Goal: Transaction & Acquisition: Purchase product/service

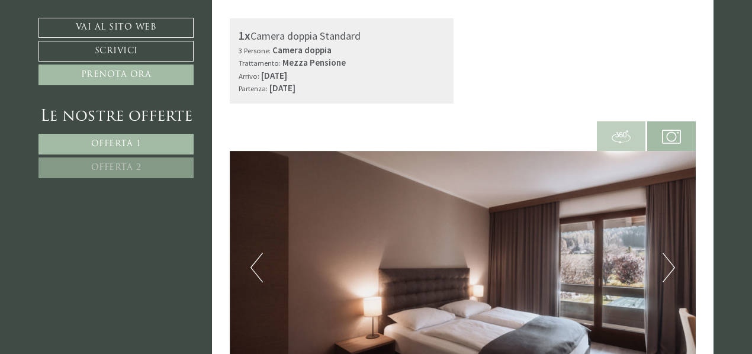
scroll to position [414, 0]
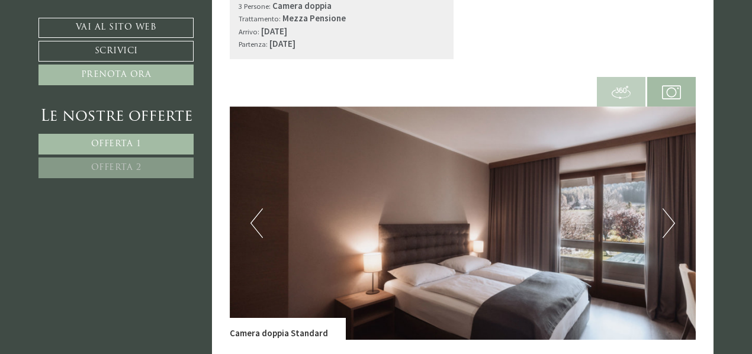
click at [664, 222] on button "Next" at bounding box center [668, 223] width 12 height 30
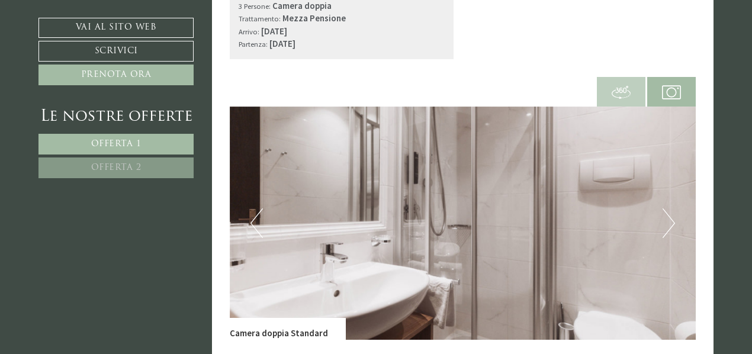
click at [664, 222] on button "Next" at bounding box center [668, 223] width 12 height 30
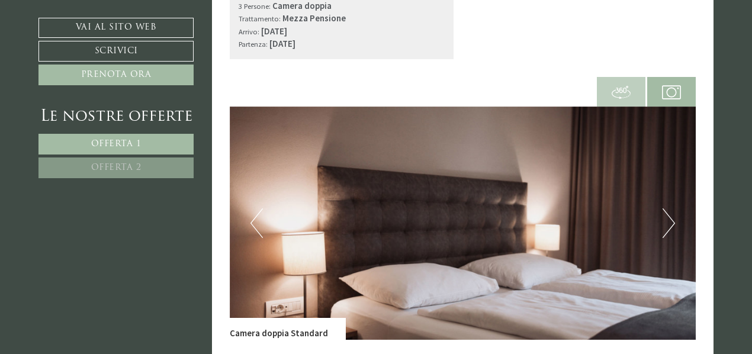
click at [664, 222] on button "Next" at bounding box center [668, 223] width 12 height 30
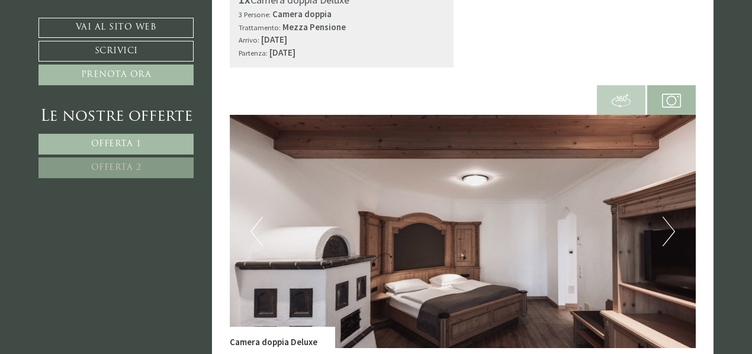
scroll to position [1243, 0]
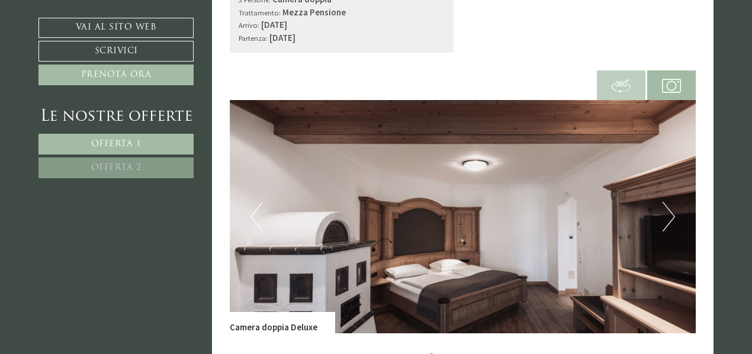
click at [670, 227] on button "Next" at bounding box center [668, 217] width 12 height 30
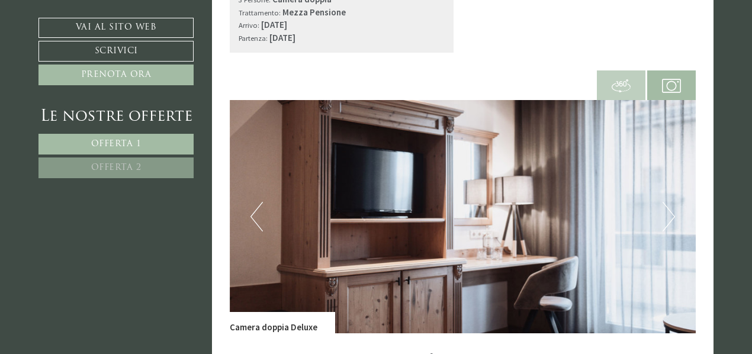
click at [670, 227] on button "Next" at bounding box center [668, 217] width 12 height 30
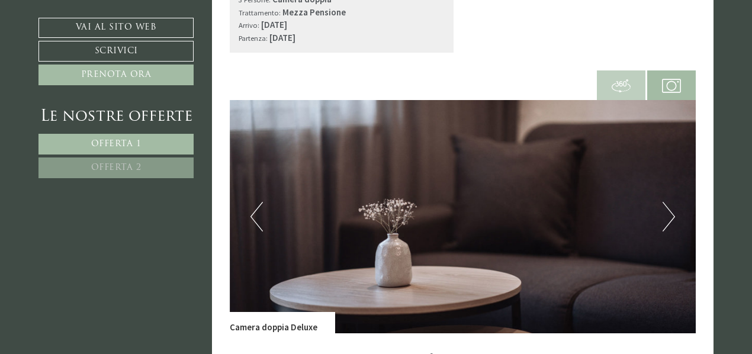
click at [670, 227] on button "Next" at bounding box center [668, 217] width 12 height 30
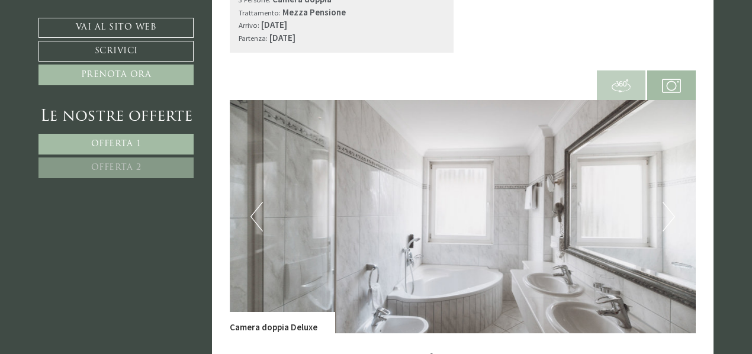
click at [670, 227] on button "Next" at bounding box center [668, 217] width 12 height 30
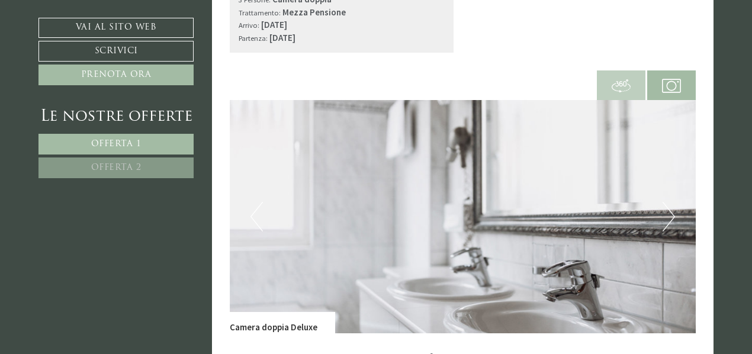
click at [671, 228] on button "Next" at bounding box center [668, 217] width 12 height 30
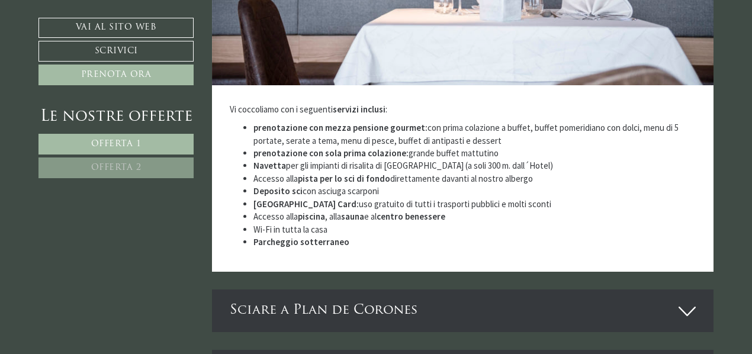
scroll to position [2604, 0]
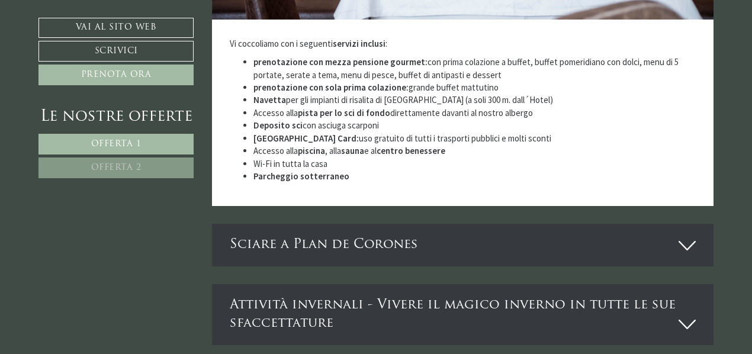
click at [409, 224] on div "Sciare a Plan de Corones" at bounding box center [463, 245] width 502 height 42
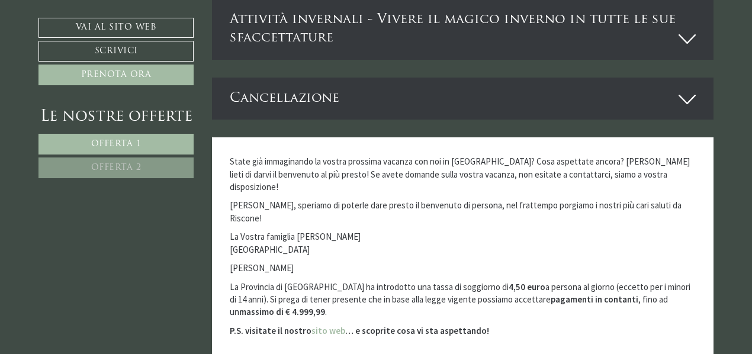
scroll to position [3374, 0]
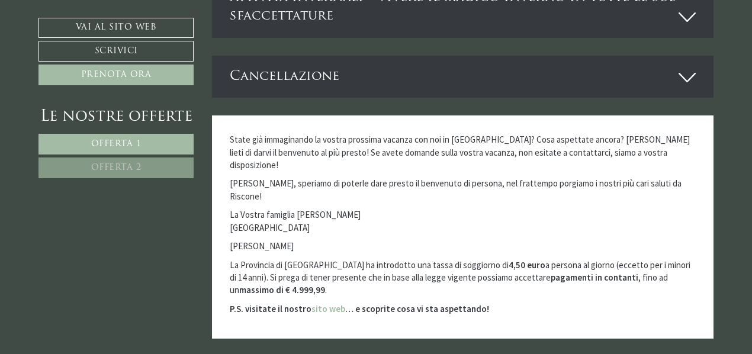
click at [688, 67] on icon at bounding box center [686, 77] width 17 height 20
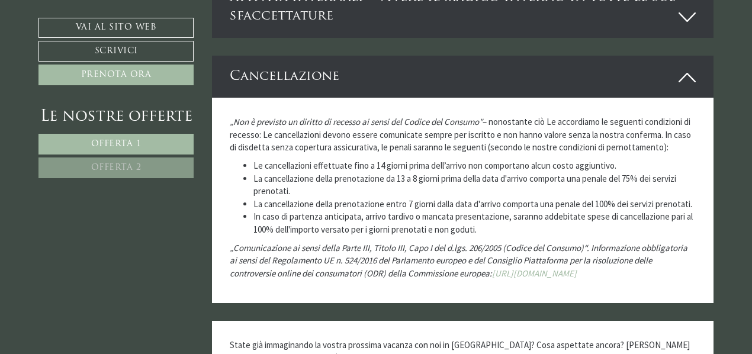
click at [138, 152] on link "Offerta 1" at bounding box center [115, 144] width 155 height 21
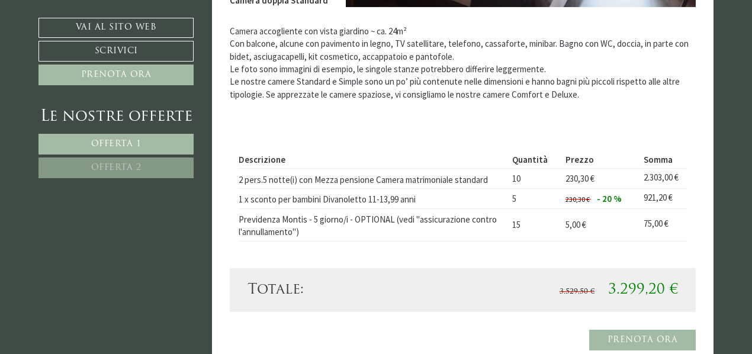
scroll to position [784, 0]
